Goal: Find specific page/section: Find specific page/section

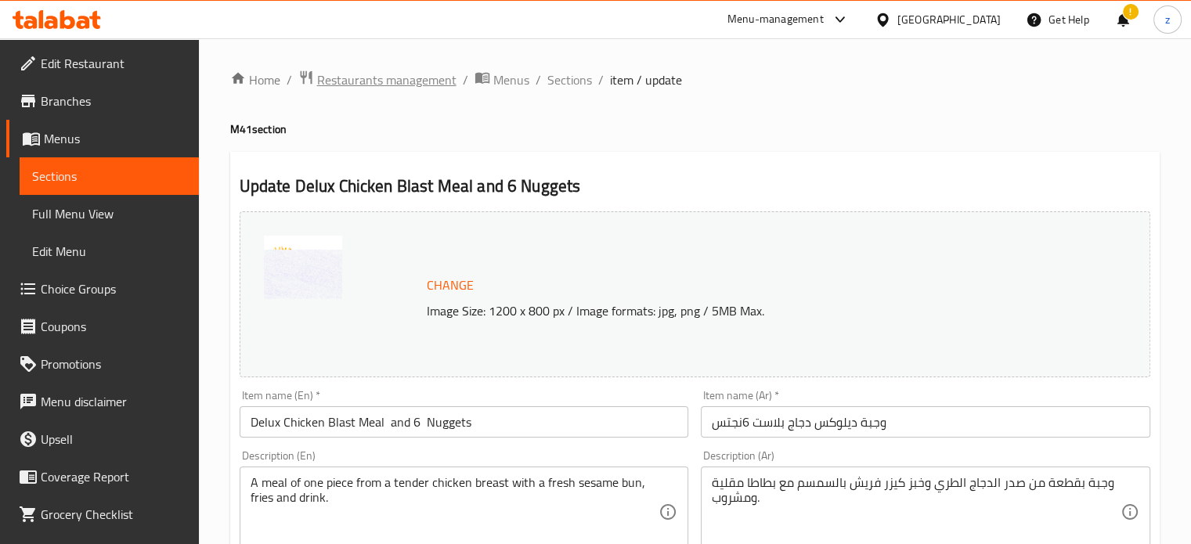
click at [368, 81] on span "Restaurants management" at bounding box center [386, 79] width 139 height 19
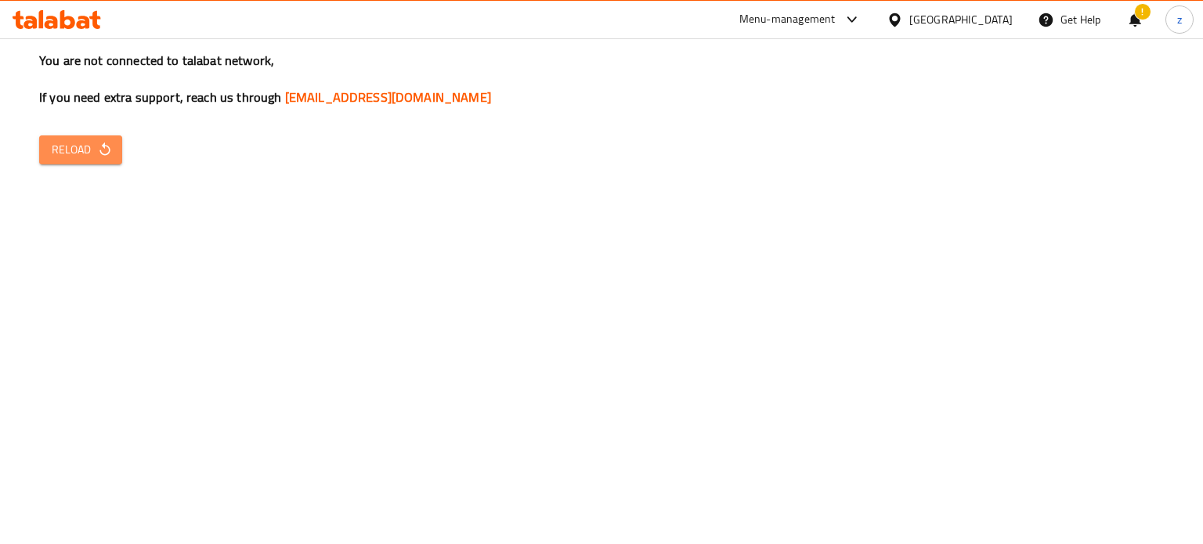
click at [92, 143] on span "Reload" at bounding box center [81, 150] width 58 height 20
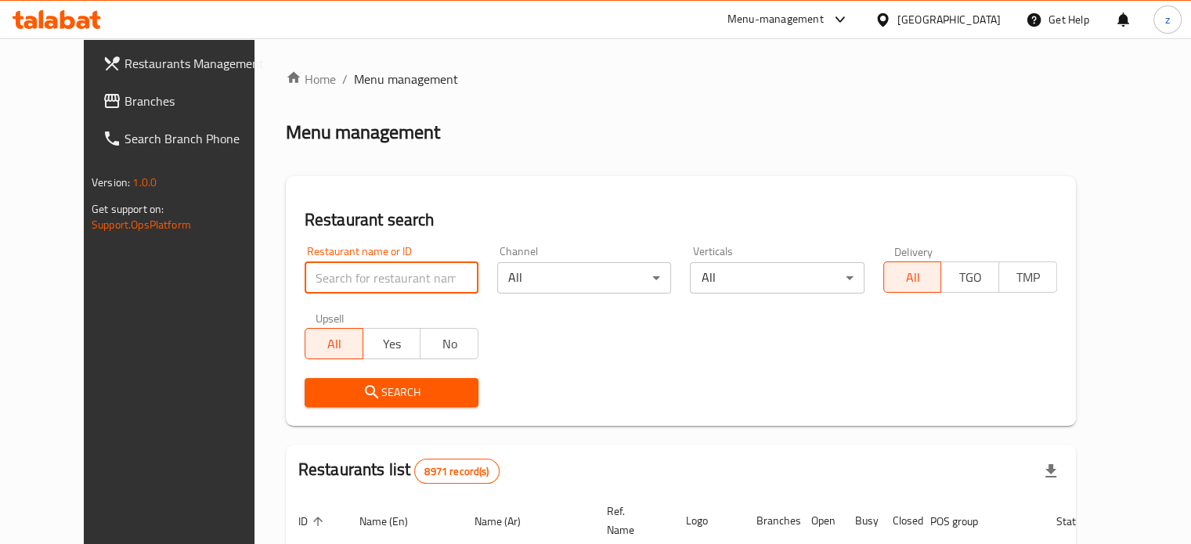
click at [305, 283] on input "search" at bounding box center [392, 277] width 174 height 31
paste input "Albait Alqadeem Restaurant"
click button "Search" at bounding box center [392, 392] width 174 height 29
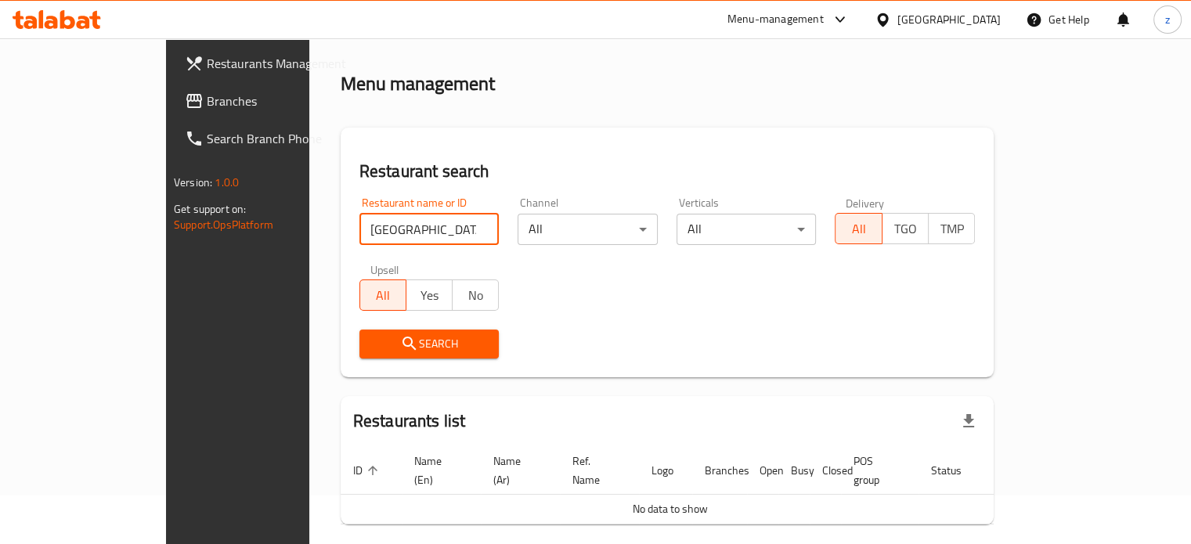
scroll to position [95, 0]
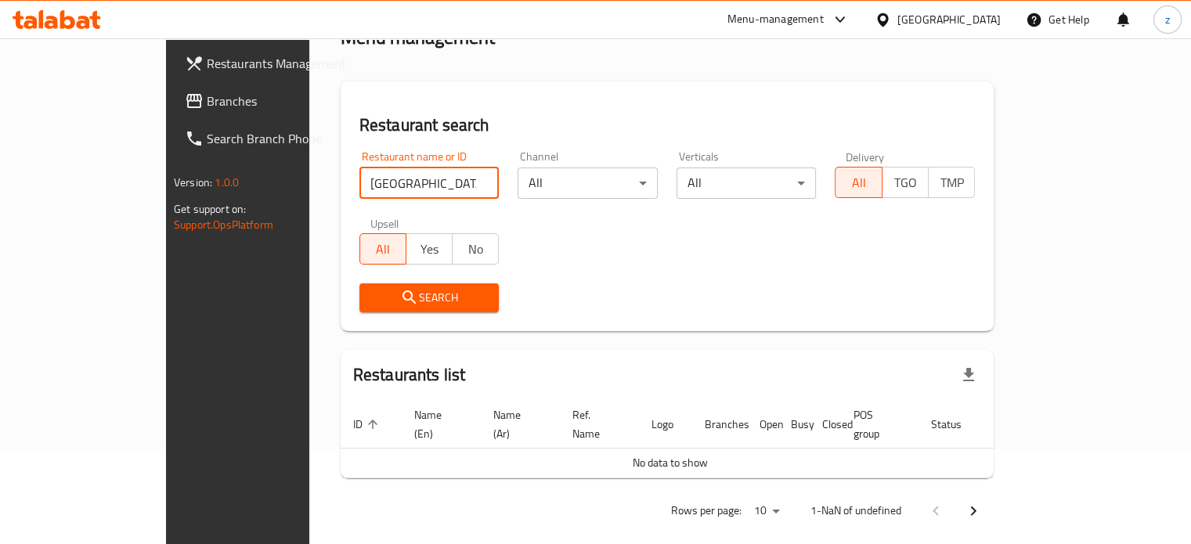
drag, startPoint x: 413, startPoint y: 186, endPoint x: 348, endPoint y: 190, distance: 65.1
click at [360, 190] on input "Albait Alqadeem Restaurant" at bounding box center [430, 183] width 140 height 31
type input "Albait Alqadeem"
click button "Search" at bounding box center [430, 298] width 140 height 29
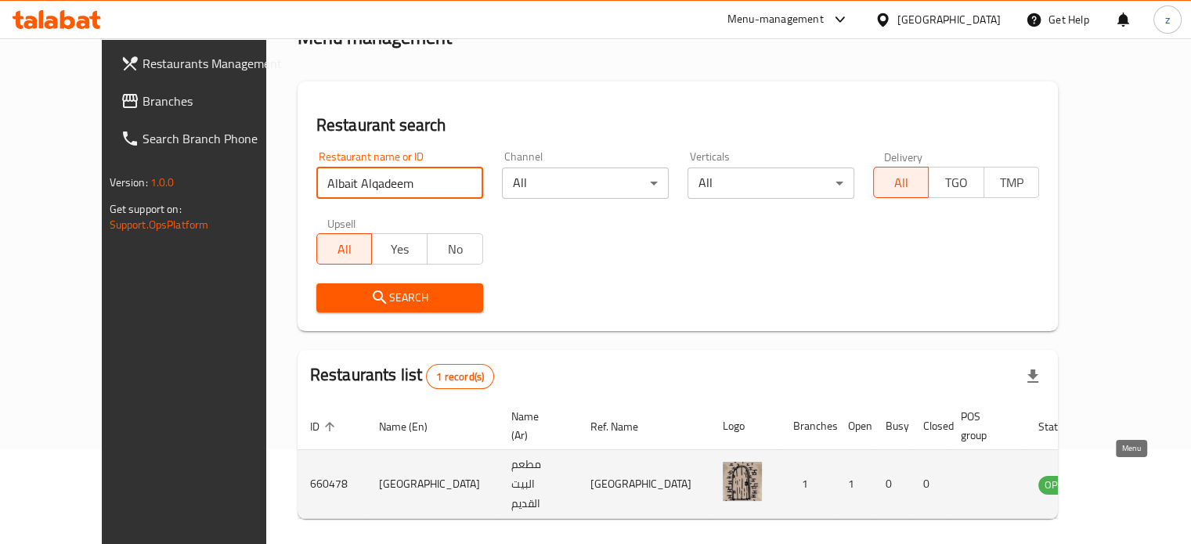
click at [1125, 483] on icon "enhanced table" at bounding box center [1130, 485] width 17 height 13
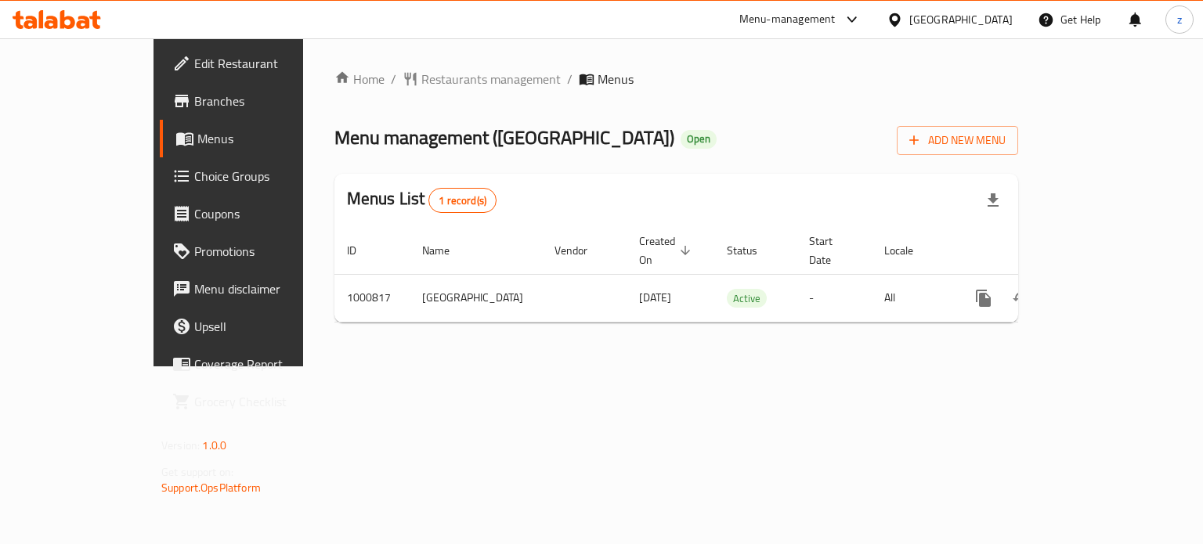
click at [194, 99] on span "Branches" at bounding box center [268, 101] width 148 height 19
